Goal: Register for event/course

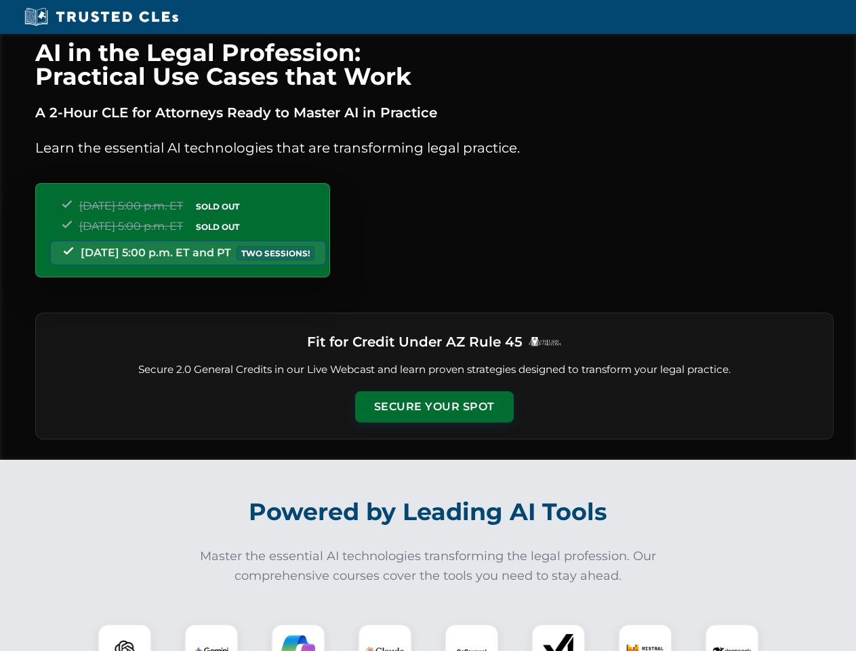
click at [434, 407] on button "Secure Your Spot" at bounding box center [434, 406] width 159 height 31
click at [125, 637] on img at bounding box center [124, 650] width 39 height 39
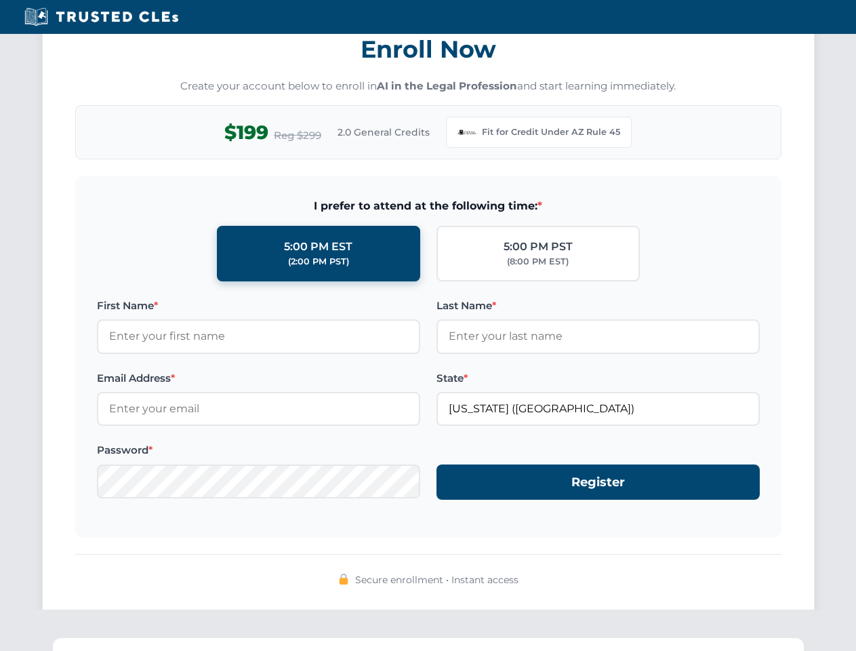
scroll to position [1321, 0]
